Goal: Navigation & Orientation: Find specific page/section

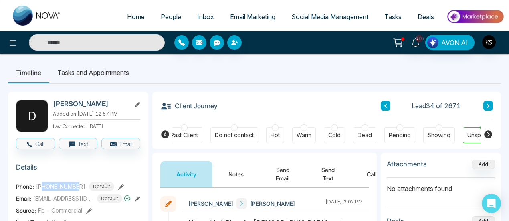
click at [388, 108] on button at bounding box center [385, 106] width 10 height 10
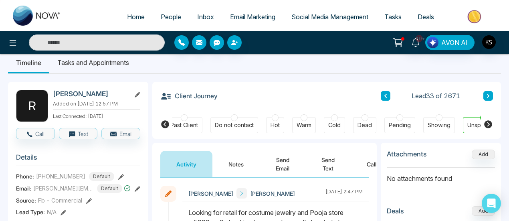
scroll to position [8, 0]
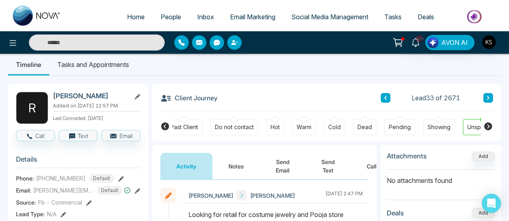
drag, startPoint x: 53, startPoint y: 94, endPoint x: 121, endPoint y: 97, distance: 68.5
click at [121, 97] on h2 "[PERSON_NAME]" at bounding box center [90, 96] width 74 height 8
copy h2 "[PERSON_NAME]"
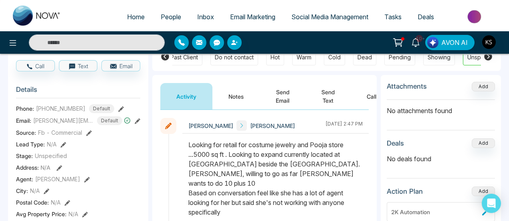
scroll to position [88, 0]
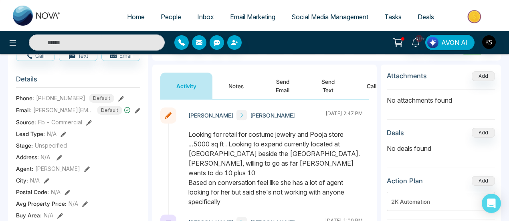
drag, startPoint x: 251, startPoint y: 134, endPoint x: 224, endPoint y: 145, distance: 28.8
click at [224, 145] on div "Looking for retail for costume jewelry and Pooja store ...5000 sq ft . Looking …" at bounding box center [275, 167] width 174 height 77
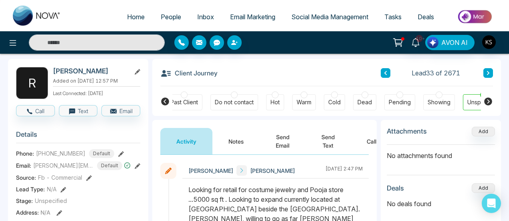
scroll to position [28, 0]
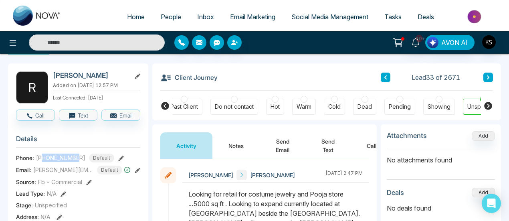
drag, startPoint x: 42, startPoint y: 155, endPoint x: 80, endPoint y: 153, distance: 38.1
click at [80, 153] on div "[PHONE_NUMBER] Default" at bounding box center [75, 157] width 78 height 9
copy span "6475456465"
click at [136, 168] on icon at bounding box center [138, 170] width 6 height 6
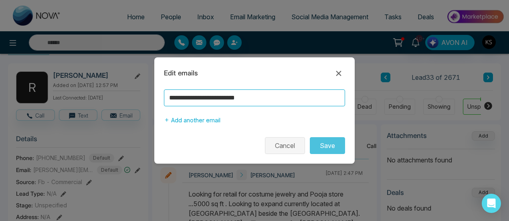
drag, startPoint x: 168, startPoint y: 96, endPoint x: 292, endPoint y: 139, distance: 131.5
click at [292, 139] on form "**********" at bounding box center [254, 121] width 200 height 65
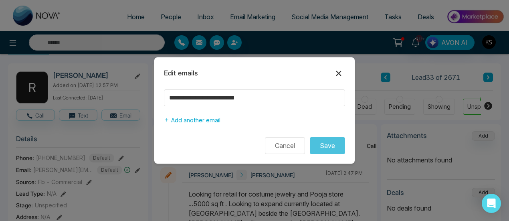
click at [337, 74] on icon at bounding box center [338, 72] width 5 height 5
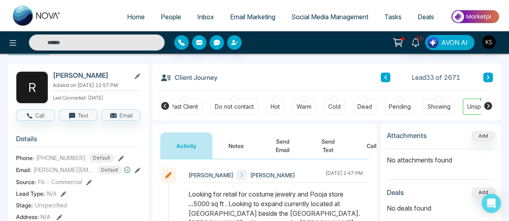
click at [384, 76] on icon at bounding box center [385, 77] width 2 height 4
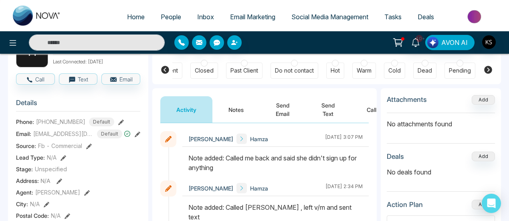
scroll to position [60, 0]
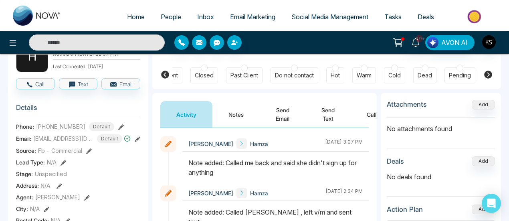
click at [162, 21] on link "People" at bounding box center [171, 16] width 36 height 15
